Goal: Task Accomplishment & Management: Use online tool/utility

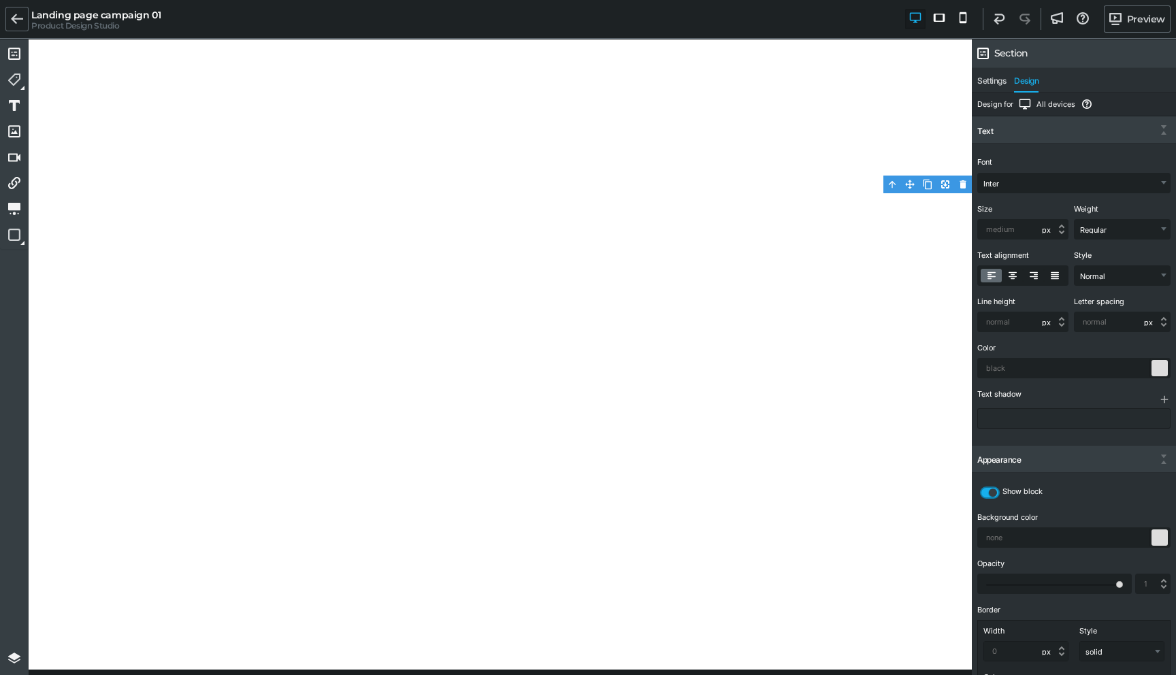
select select "Inter"
select select "px"
select select "400"
select select "px"
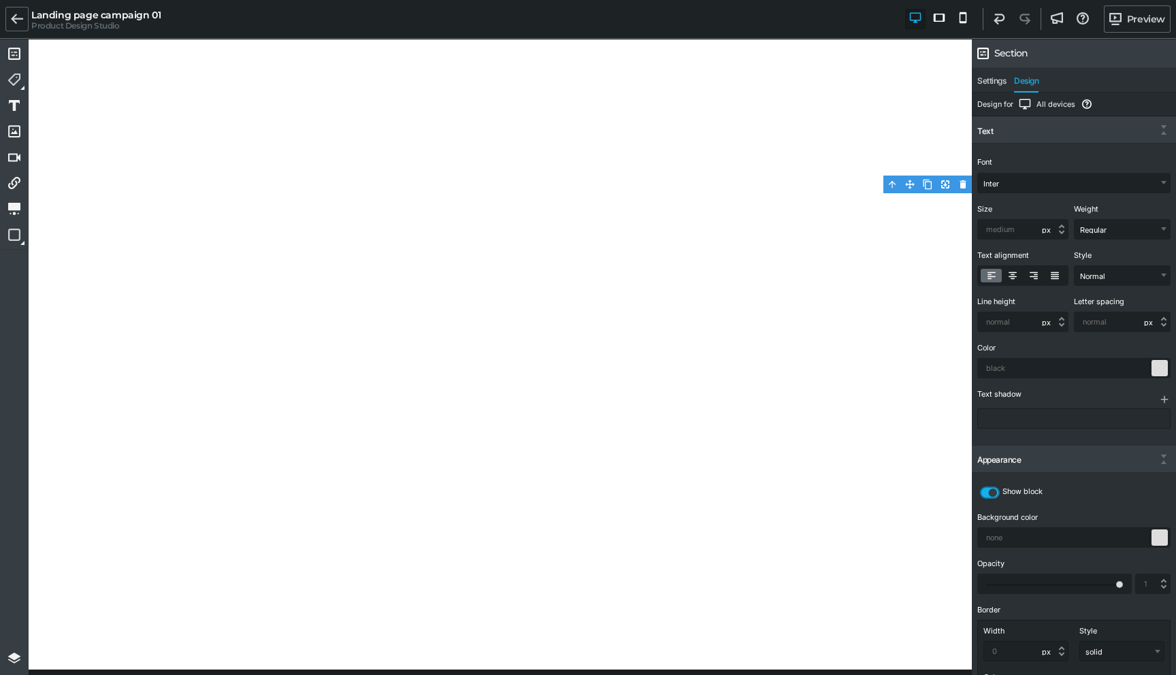
select select "px"
select select "solid"
select select "px"
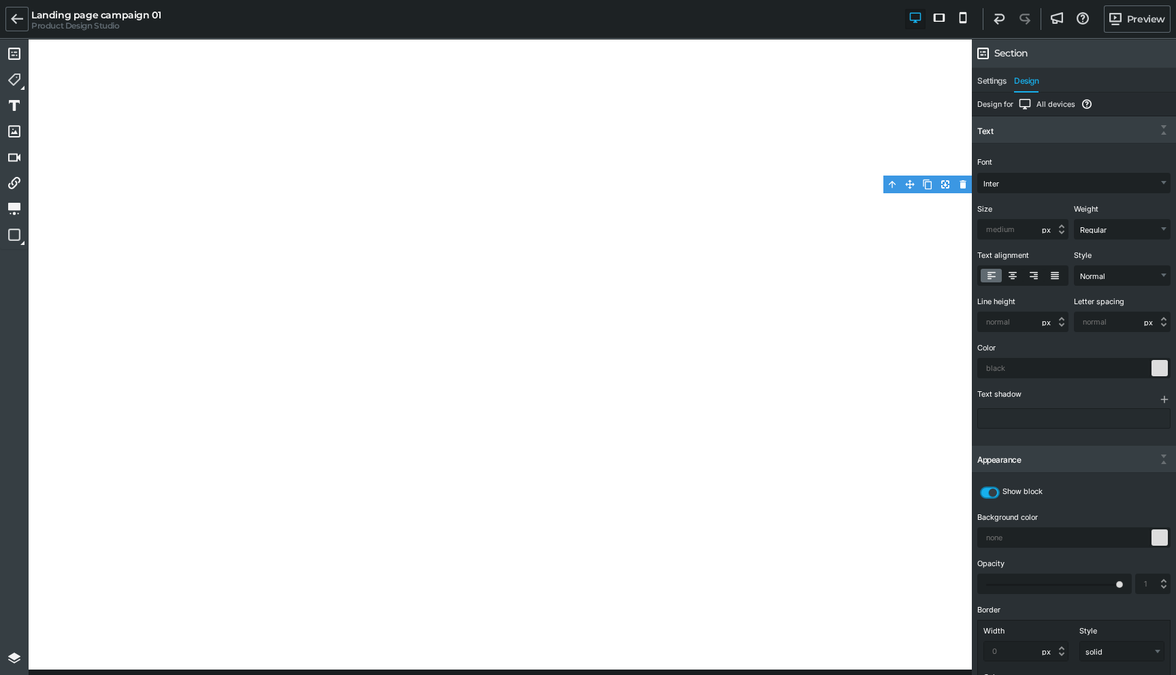
select select "px"
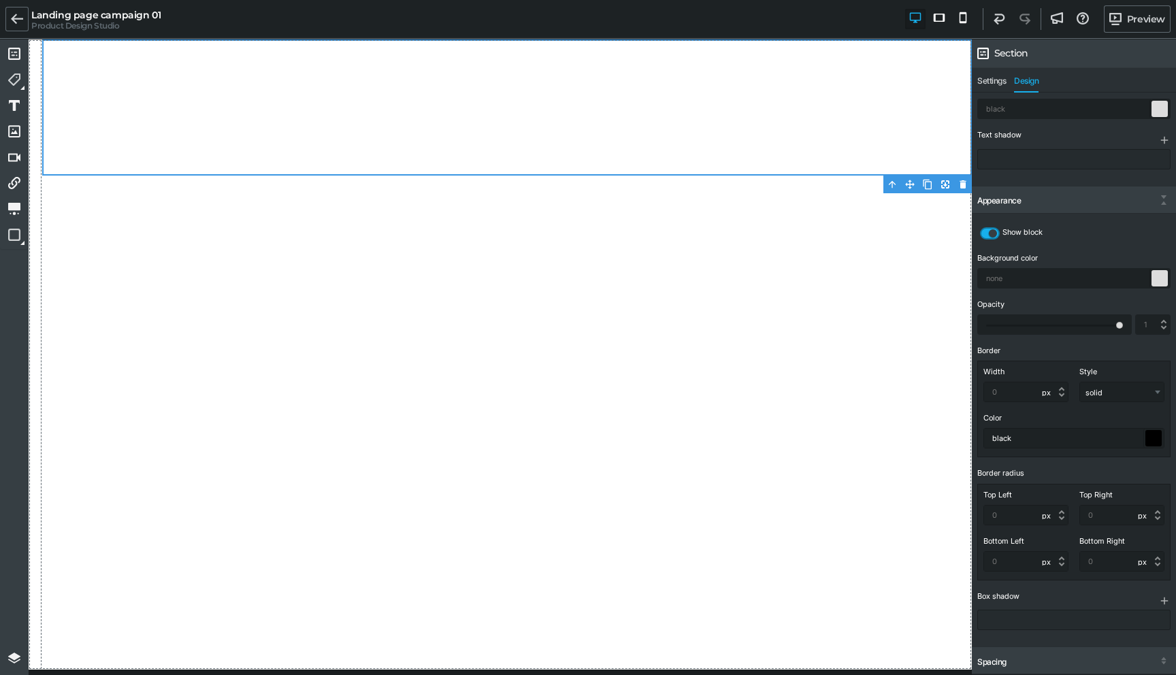
scroll to position [253, 0]
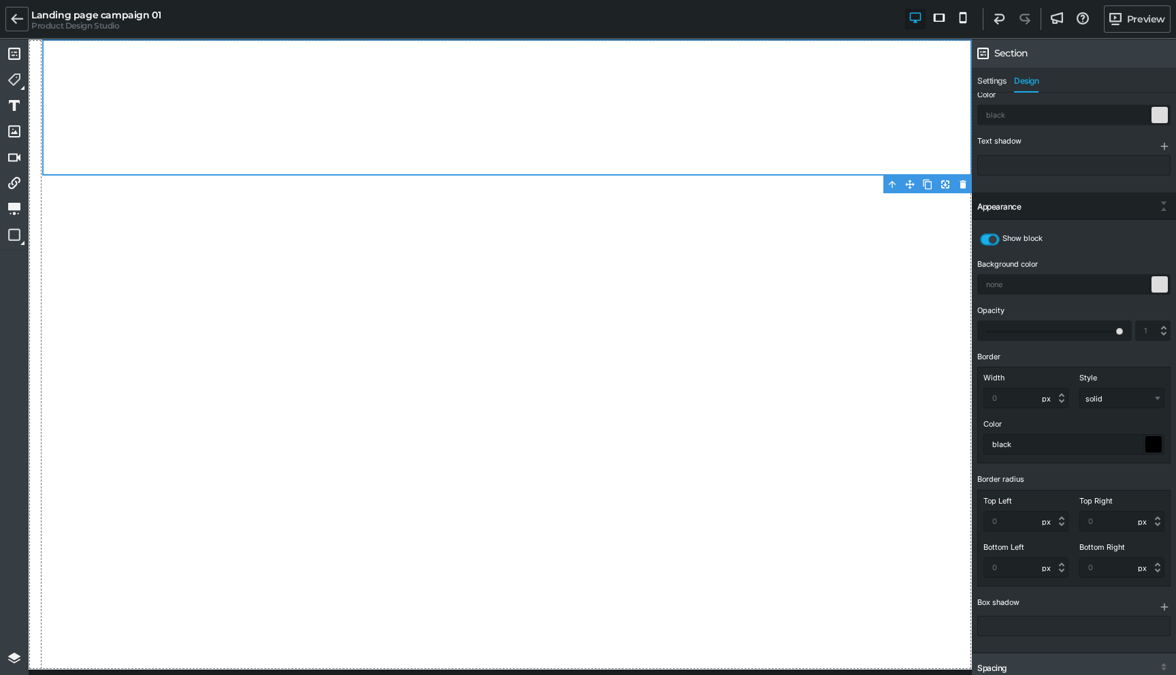
click at [1023, 205] on div "Appearance" at bounding box center [1073, 207] width 204 height 24
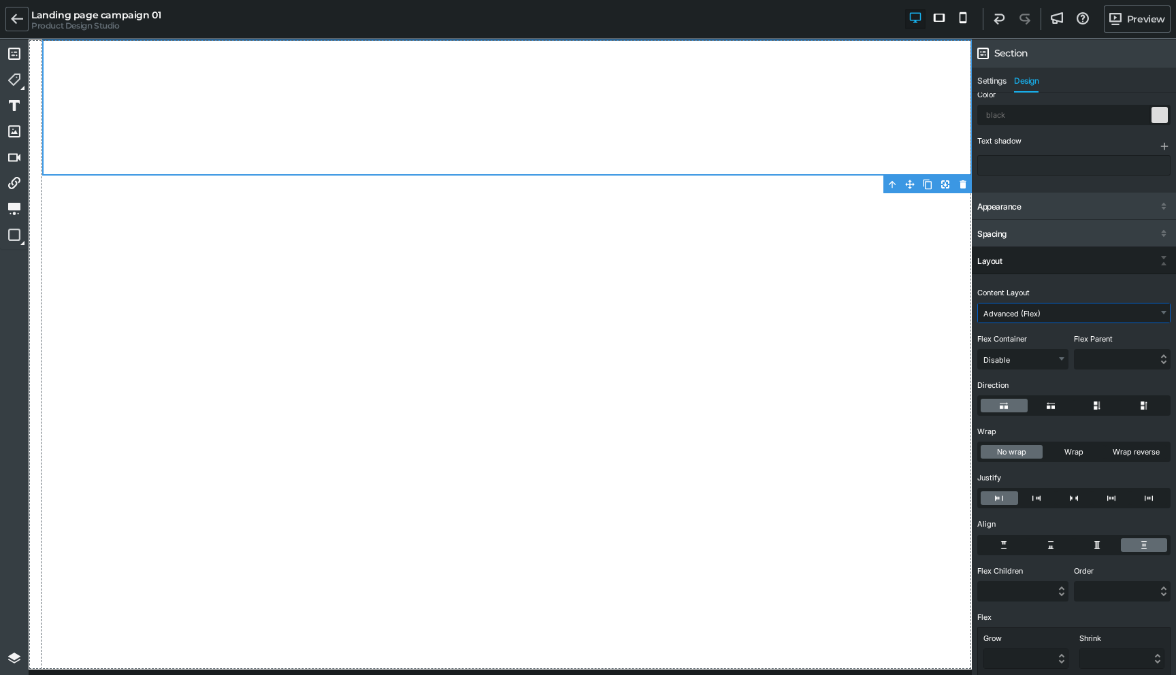
click at [1026, 307] on select "Inline Stacked Advanced (Flex)" at bounding box center [1074, 312] width 192 height 19
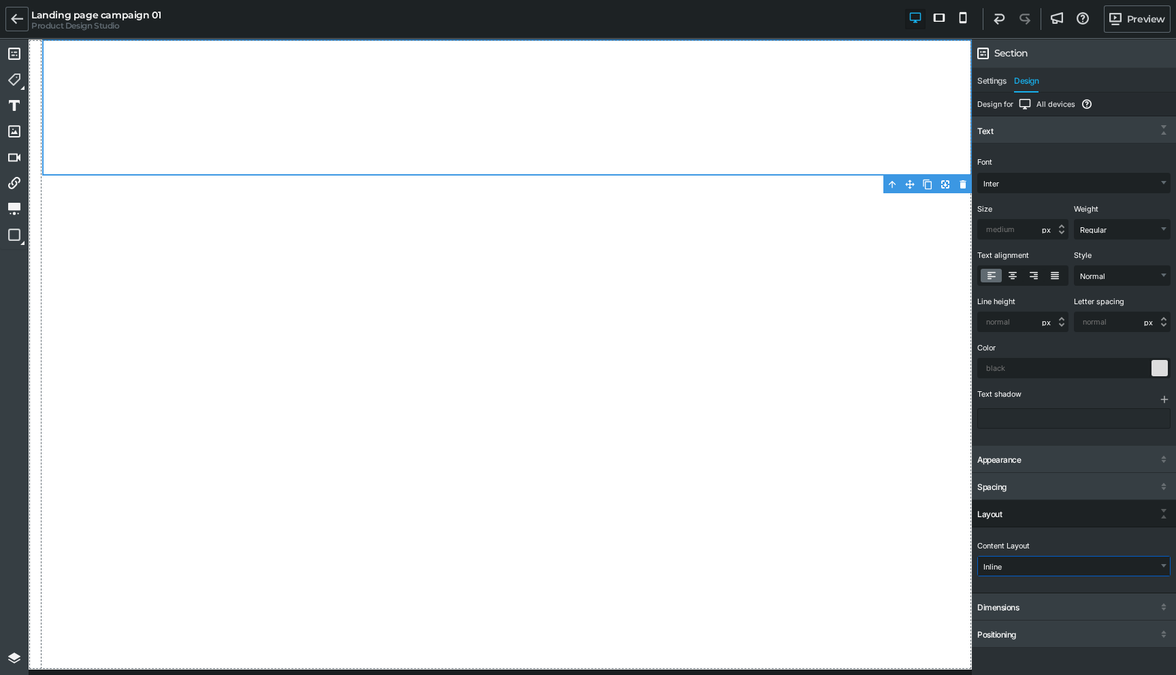
click at [1047, 571] on select "Inline Stacked Advanced (Flex)" at bounding box center [1074, 565] width 192 height 19
select select "gjs-stacked"
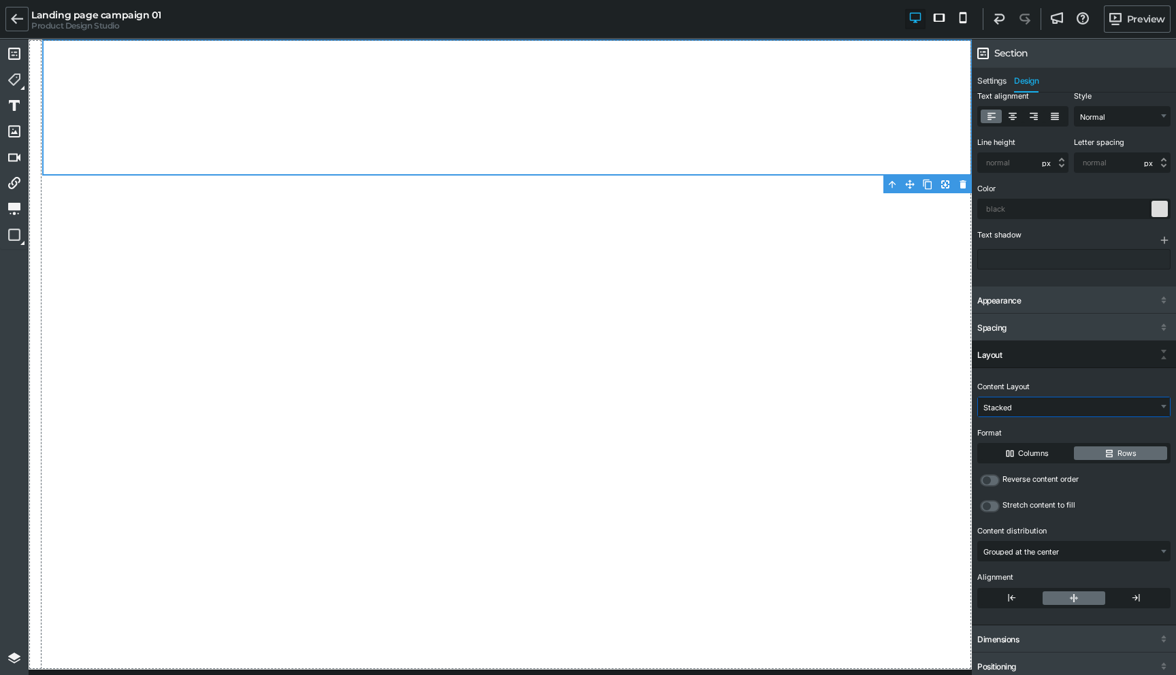
scroll to position [161, 0]
click at [1020, 550] on select "Grouped at the center Evenly spaced Grouped at the beginning Grouped at the end" at bounding box center [1074, 549] width 192 height 19
